Goal: Task Accomplishment & Management: Manage account settings

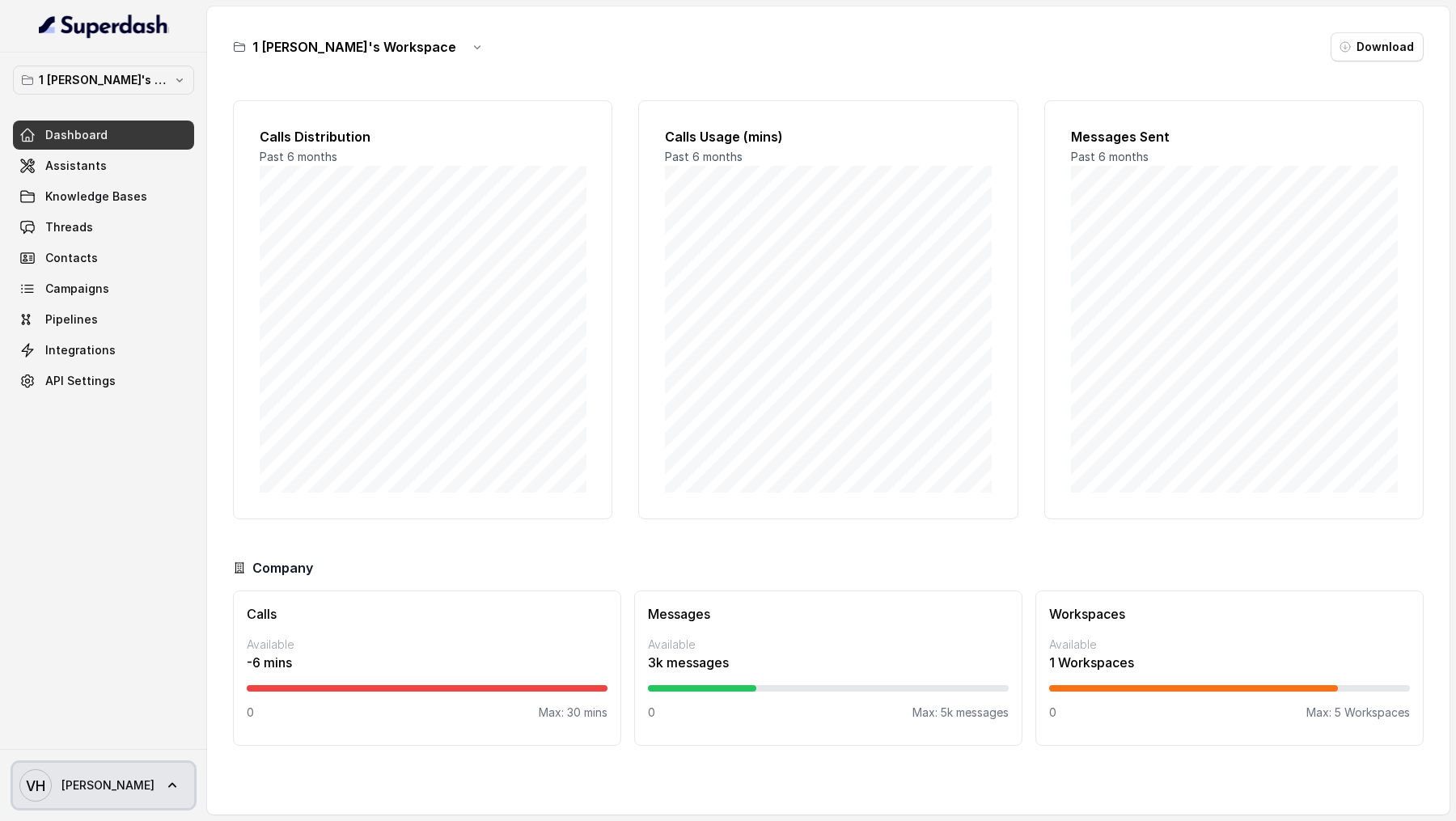
click at [53, 795] on span "VH Vivek" at bounding box center [87, 785] width 135 height 32
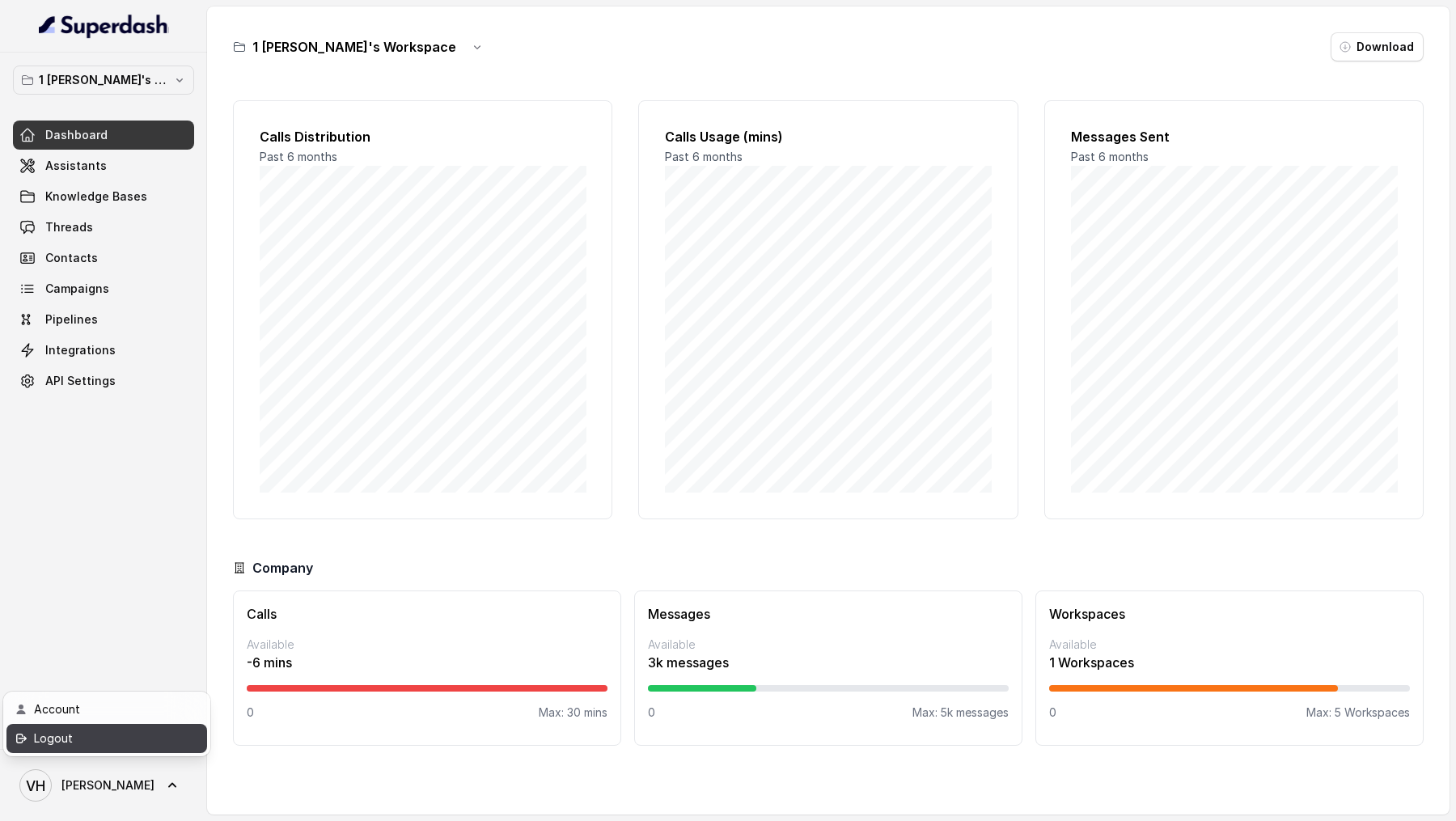
click at [133, 737] on div "Logout" at bounding box center [102, 738] width 137 height 20
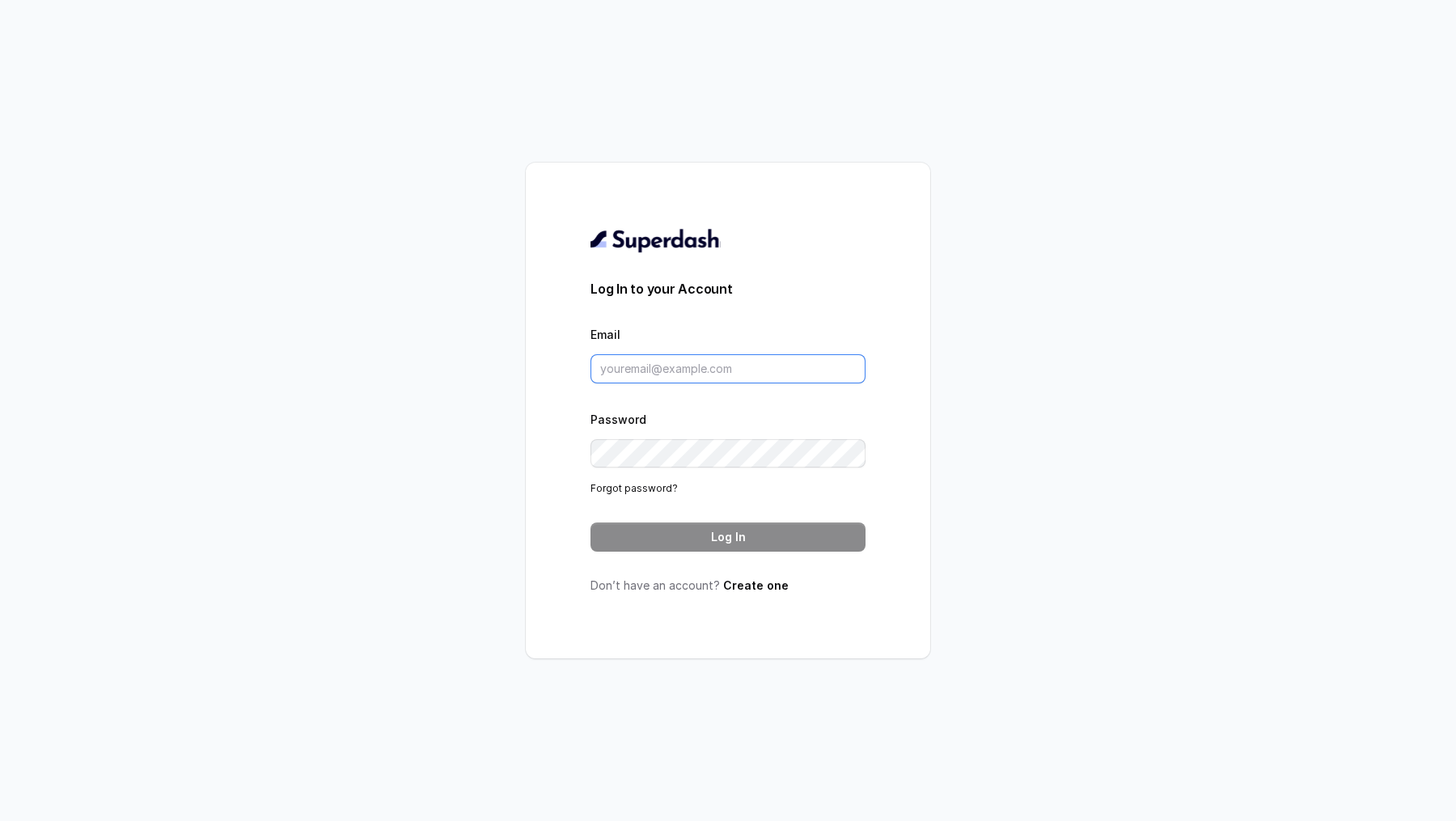
type input "vivek@trysuperdash.com"
type input "[PERSON_NAME][EMAIL_ADDRESS][DOMAIN_NAME]"
